Goal: Check status: Check status

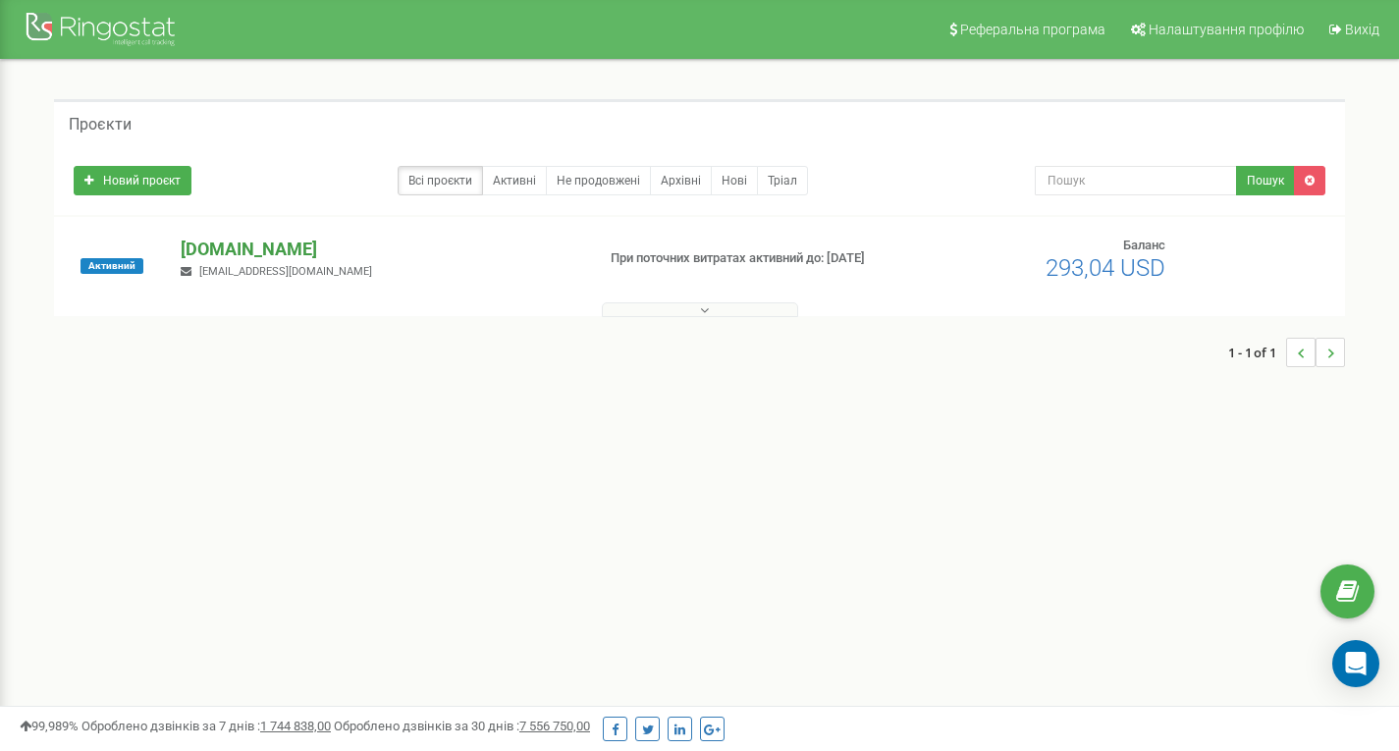
click at [195, 253] on p "[DOMAIN_NAME]" at bounding box center [380, 250] width 398 height 26
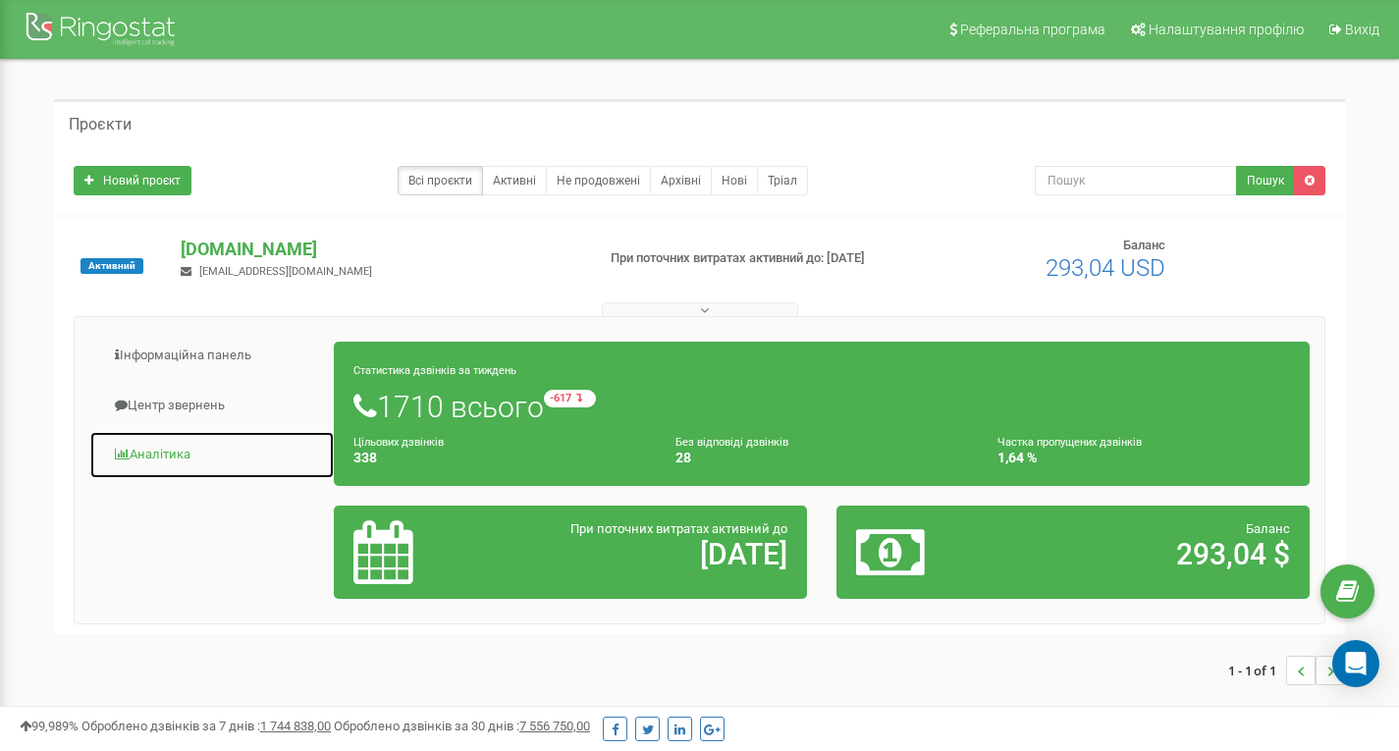
click at [189, 451] on link "Аналiтика" at bounding box center [211, 455] width 245 height 48
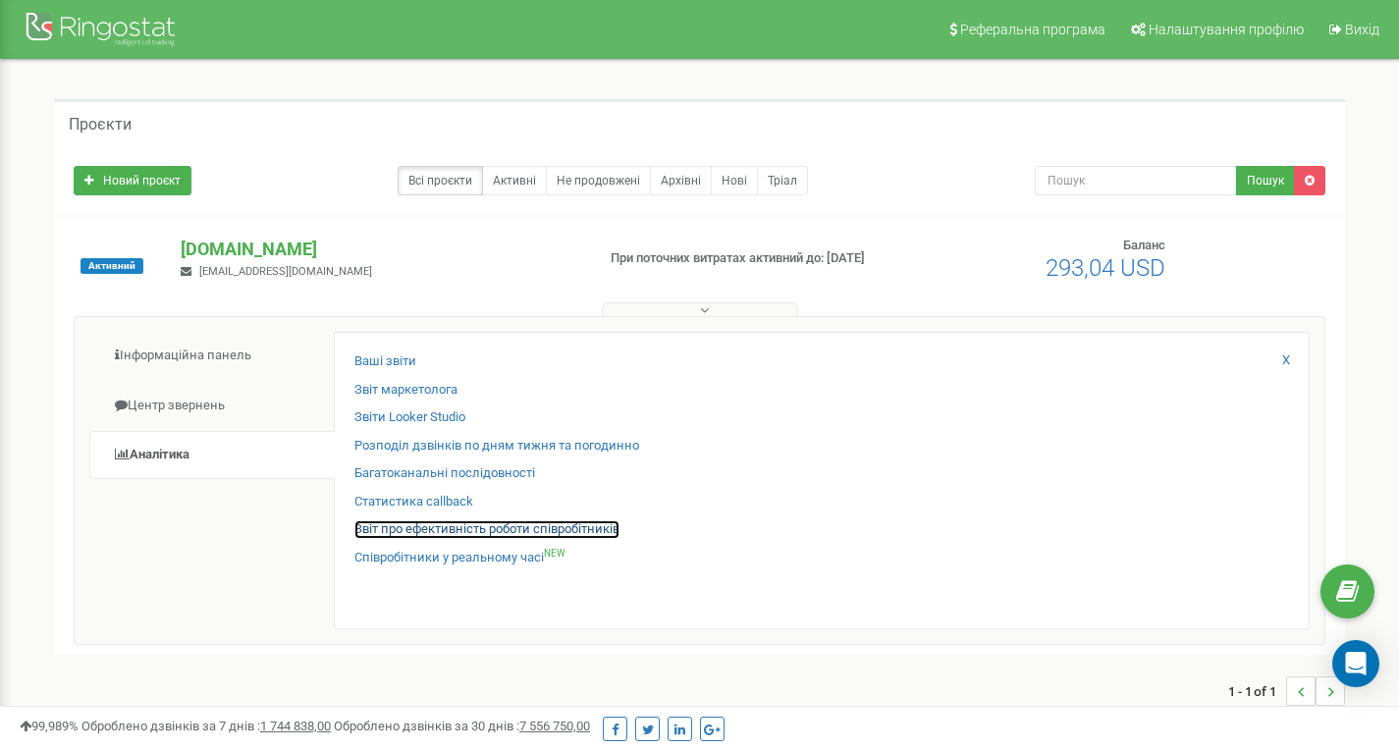
click at [463, 528] on link "Звіт про ефективність роботи співробітників" at bounding box center [486, 529] width 265 height 19
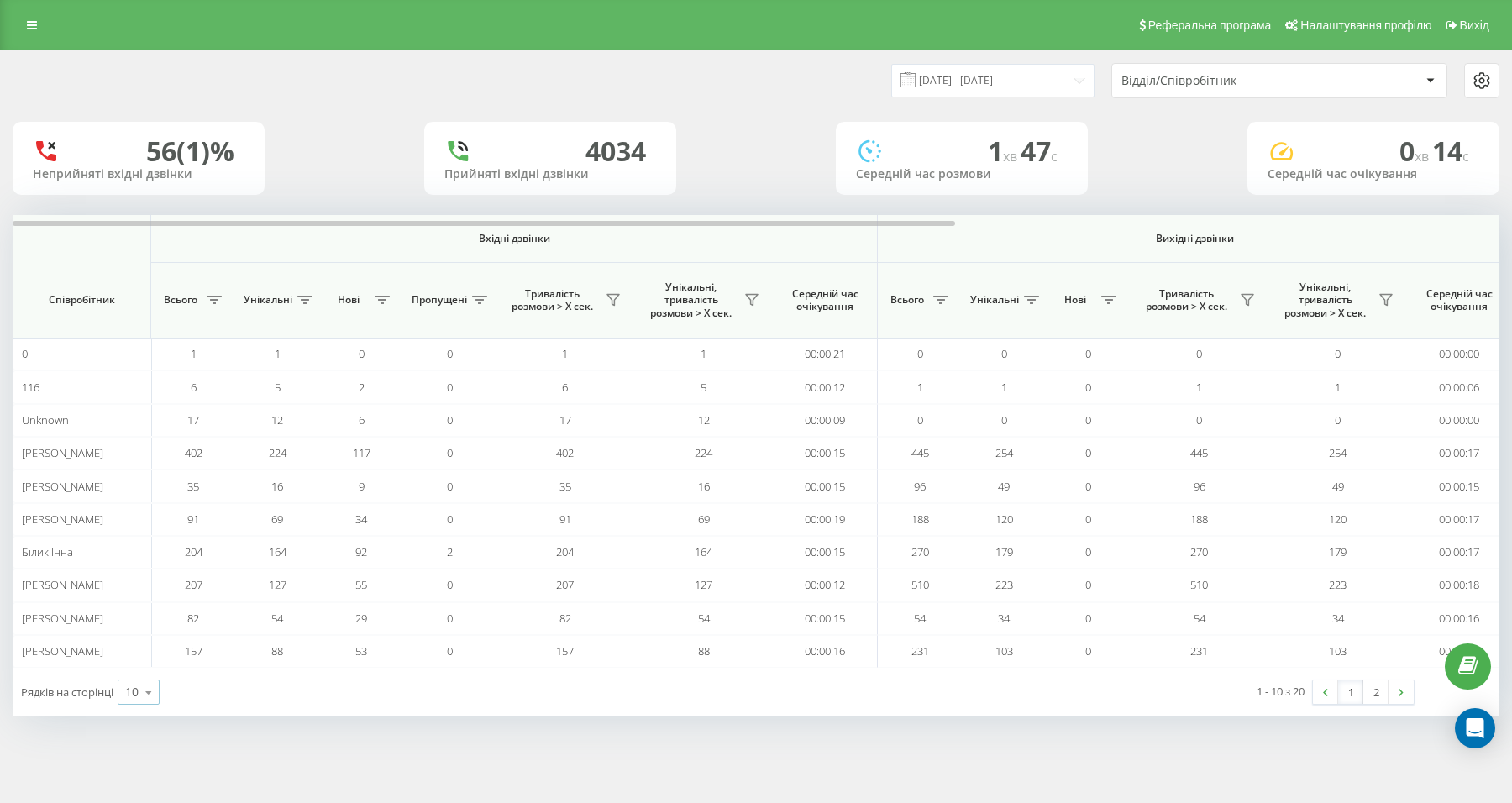
click at [139, 688] on icon at bounding box center [148, 692] width 25 height 32
click at [137, 613] on span "25" at bounding box center [132, 619] width 14 height 16
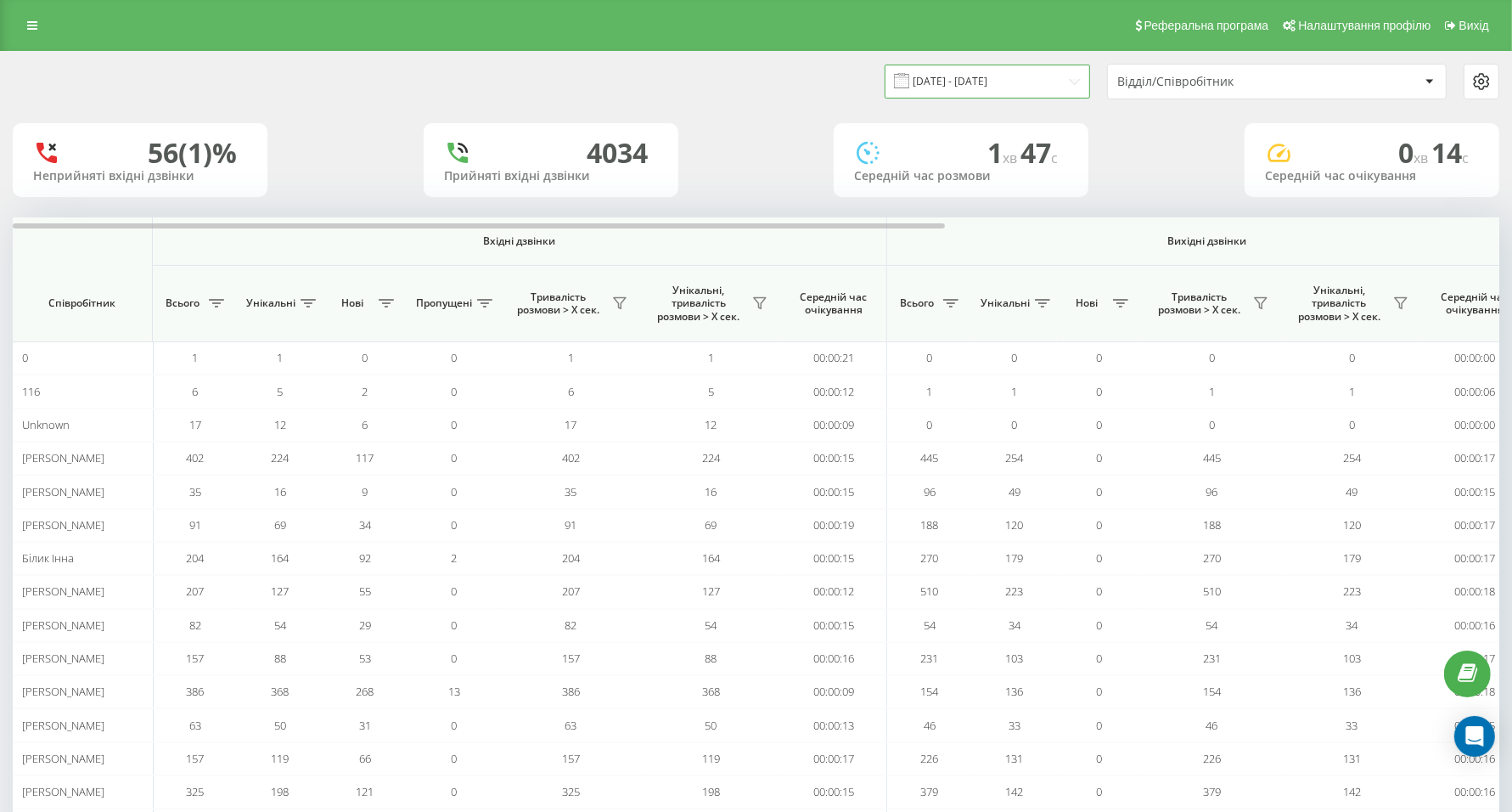
click at [1079, 81] on input "[DATE] - [DATE]" at bounding box center [988, 81] width 206 height 33
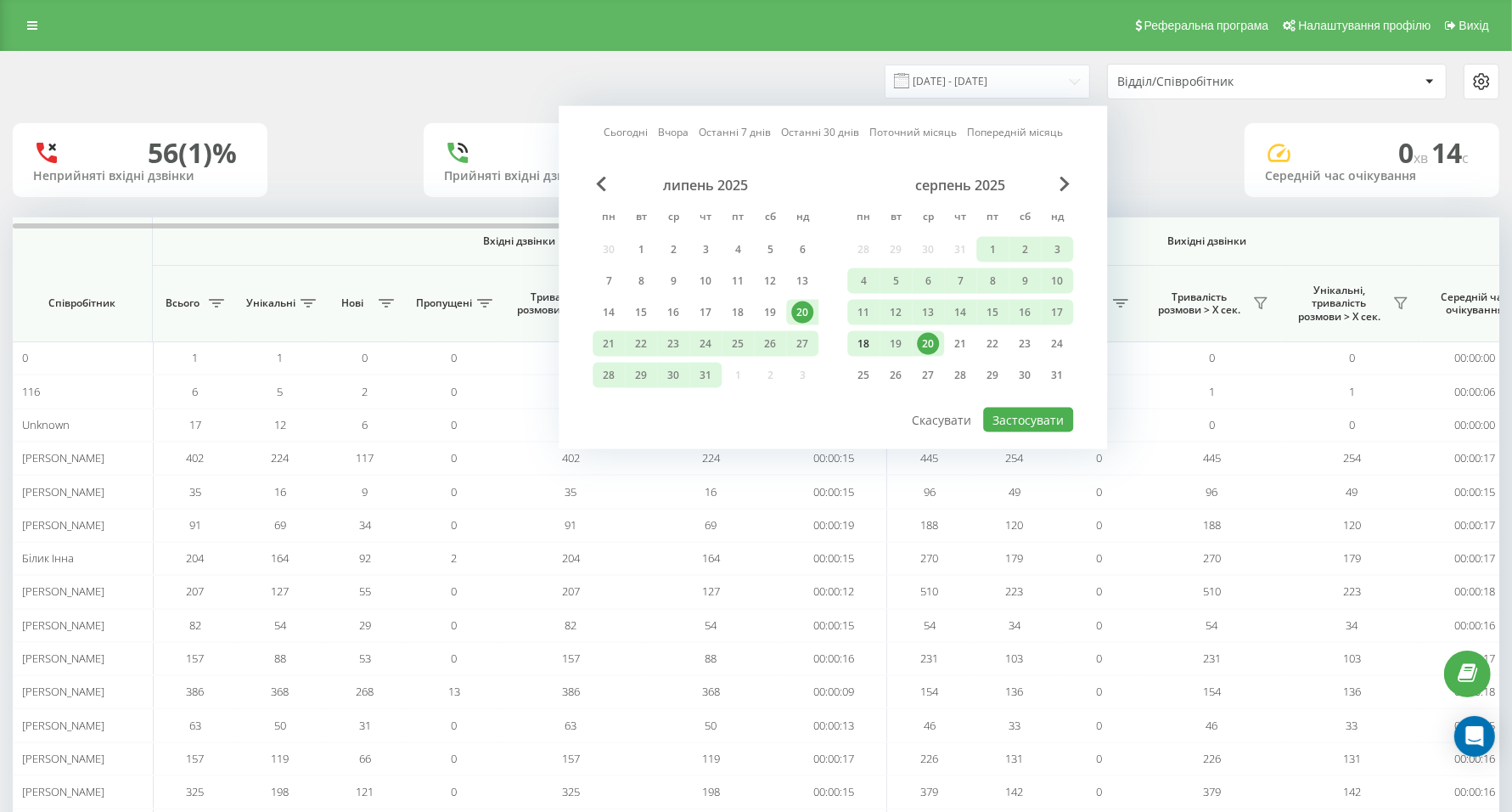
click at [863, 340] on div "18" at bounding box center [864, 344] width 22 height 22
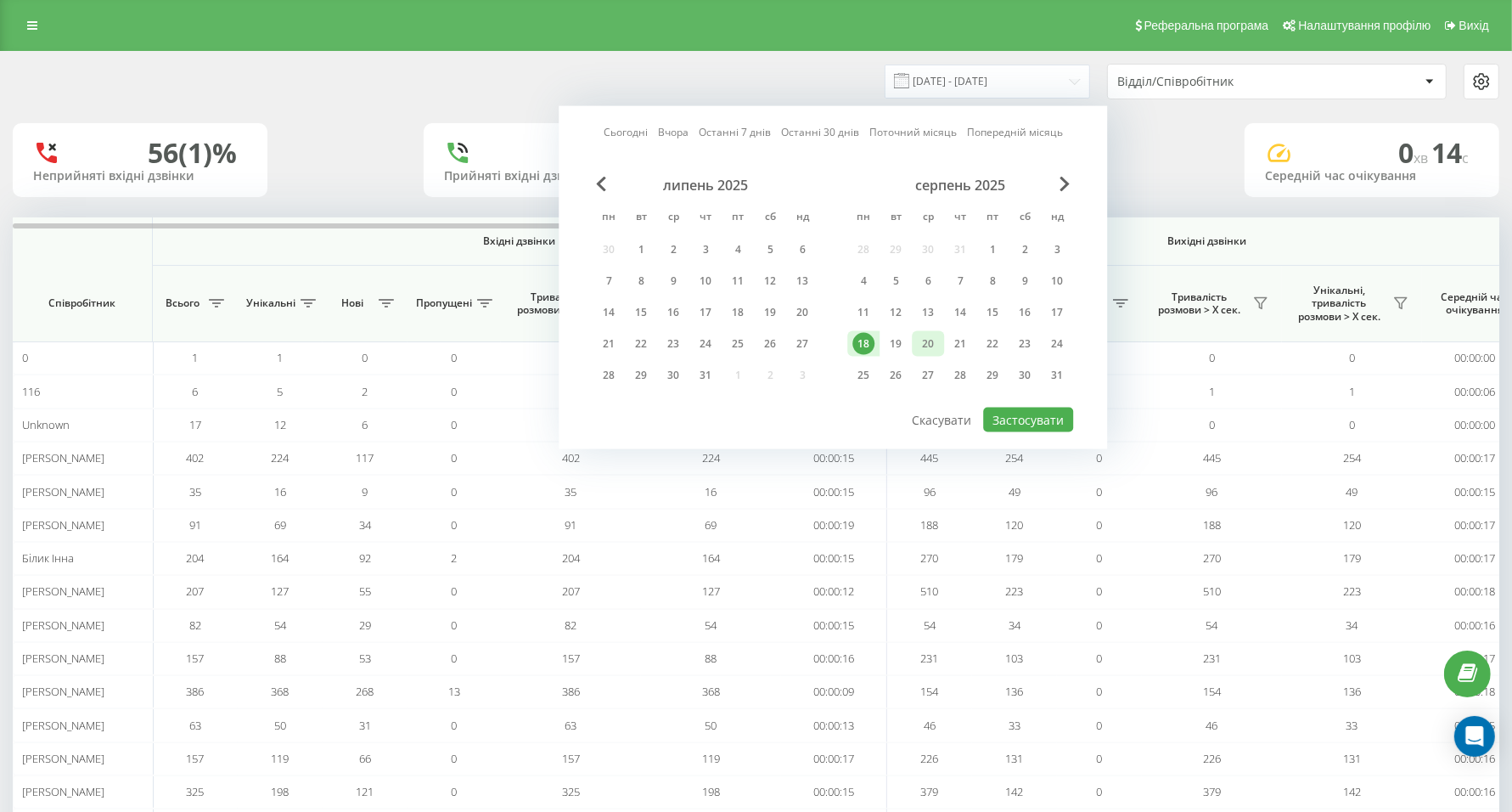
click at [926, 342] on div "20" at bounding box center [928, 344] width 22 height 22
click at [1033, 416] on button "Застосувати" at bounding box center [1028, 419] width 90 height 24
type input "[DATE] - [DATE]"
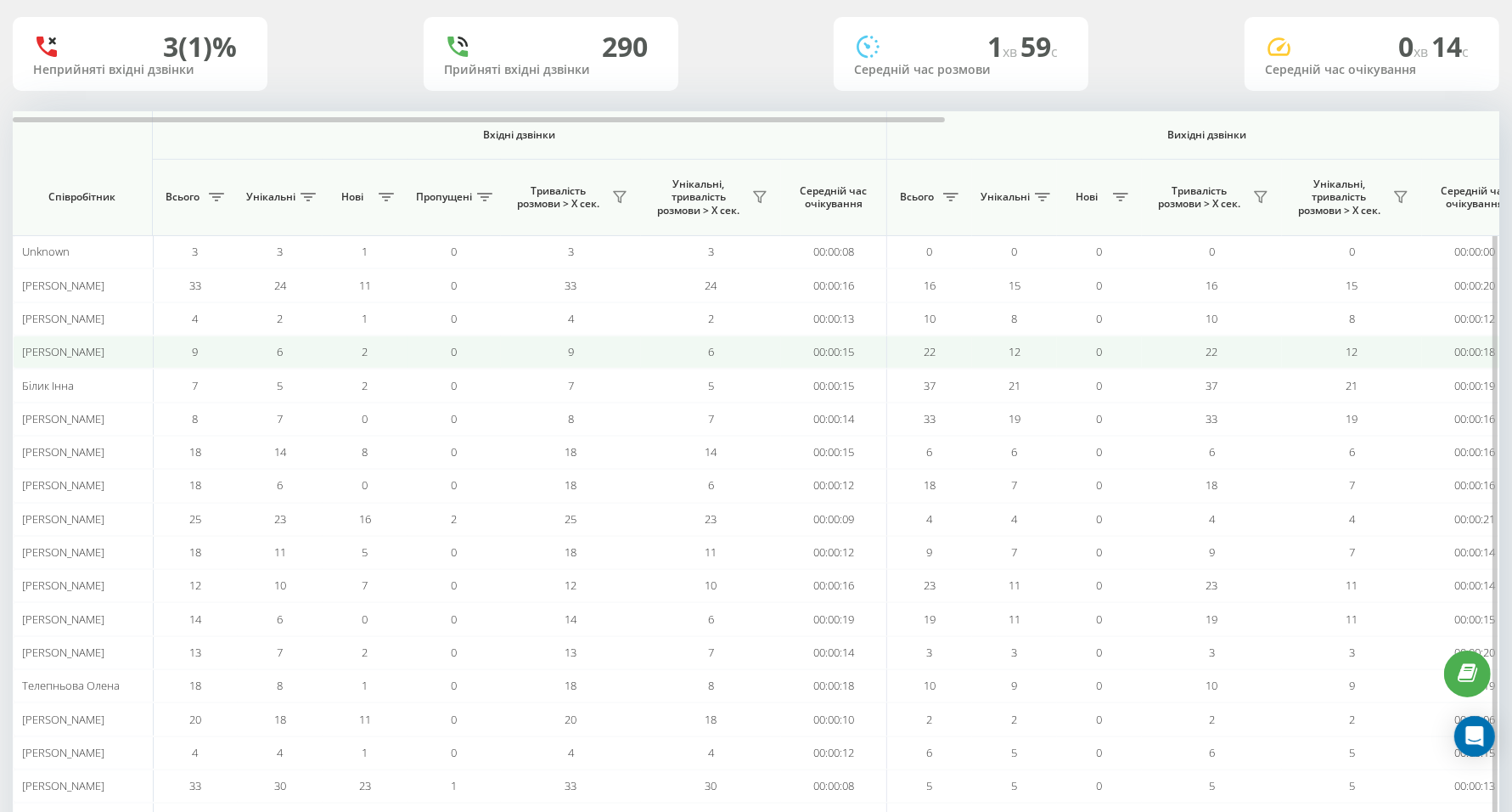
scroll to position [202, 0]
